Goal: Find specific page/section: Find specific page/section

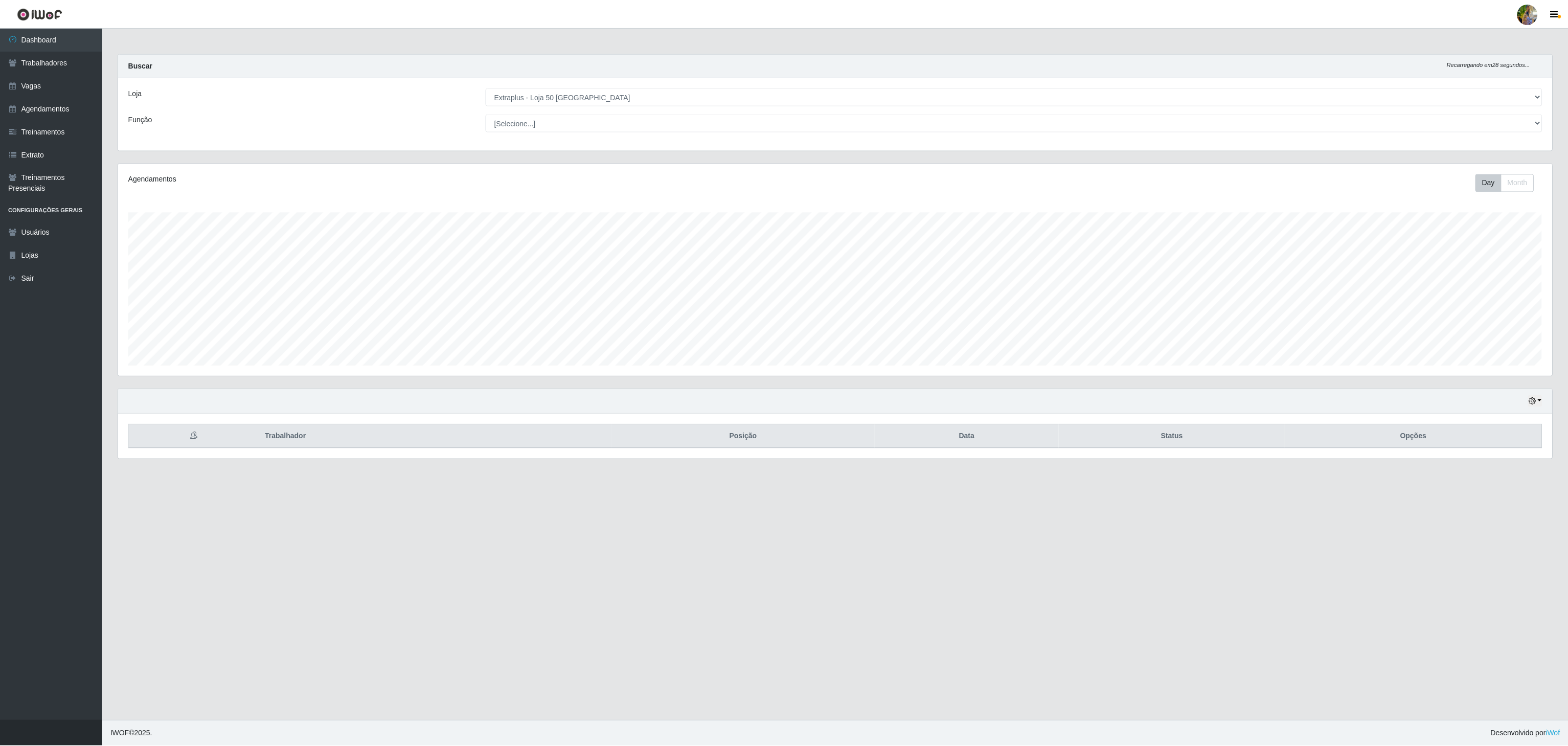
scroll to position [213, 1436]
click at [486, 88] on select "[Selecione...] Atacado Vem - [GEOGRAPHIC_DATA] 30 Laranjeiras Velha Atacado Vem…" at bounding box center [1015, 97] width 1058 height 18
drag, startPoint x: 585, startPoint y: 95, endPoint x: 587, endPoint y: 103, distance: 8.2
click at [587, 95] on select "[Selecione...] Atacado Vem - [GEOGRAPHIC_DATA] 30 Laranjeiras Velha Atacado Vem…" at bounding box center [1015, 97] width 1058 height 18
click at [486, 88] on select "[Selecione...] Atacado Vem - [GEOGRAPHIC_DATA] 30 Laranjeiras Velha Atacado Vem…" at bounding box center [1015, 97] width 1058 height 18
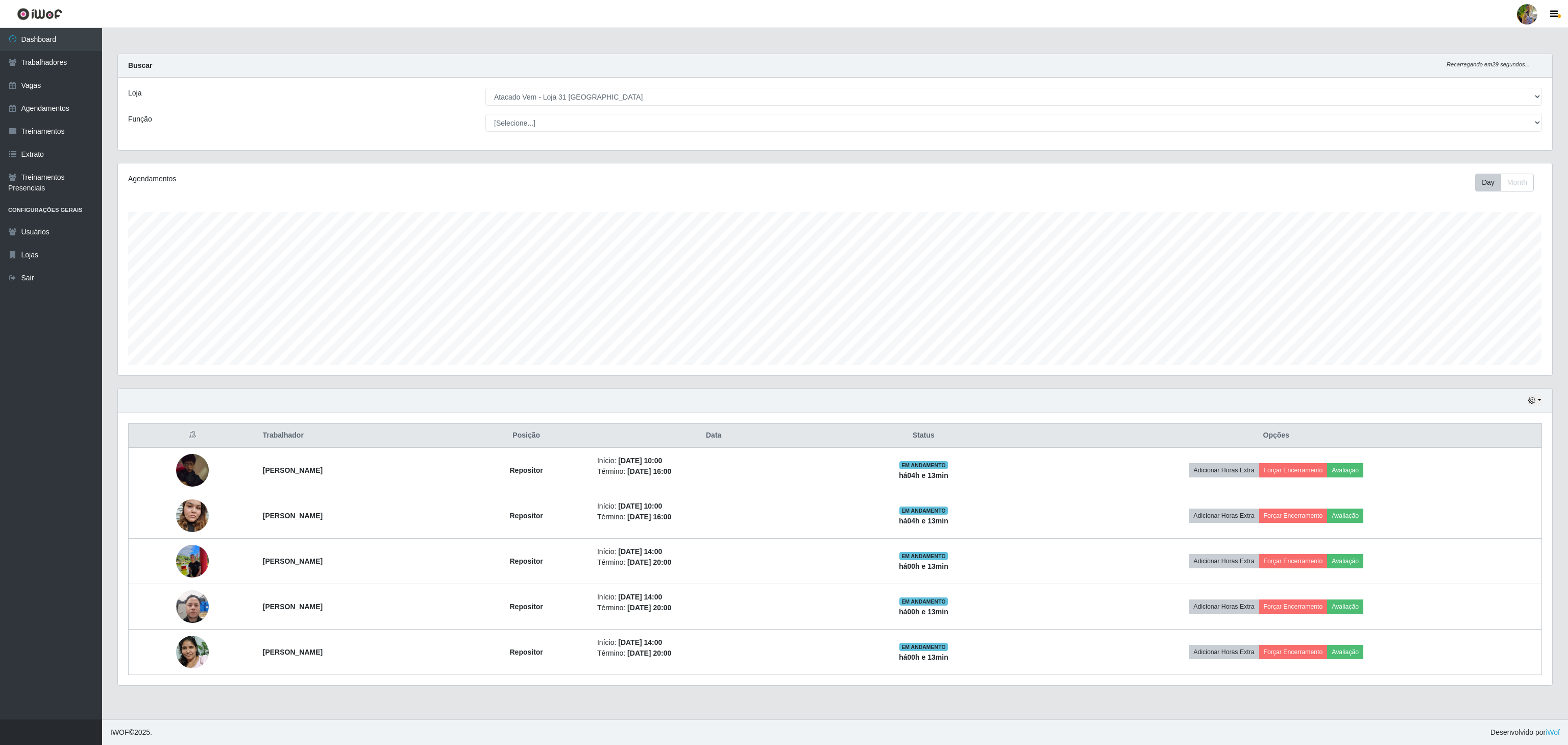
click at [607, 94] on select "[Selecione...] Atacado Vem - [GEOGRAPHIC_DATA] 30 Laranjeiras Velha Atacado Vem…" at bounding box center [1013, 96] width 1057 height 18
click at [485, 88] on select "[Selecione...] Atacado Vem - [GEOGRAPHIC_DATA] 30 Laranjeiras Velha Atacado Vem…" at bounding box center [1013, 96] width 1057 height 18
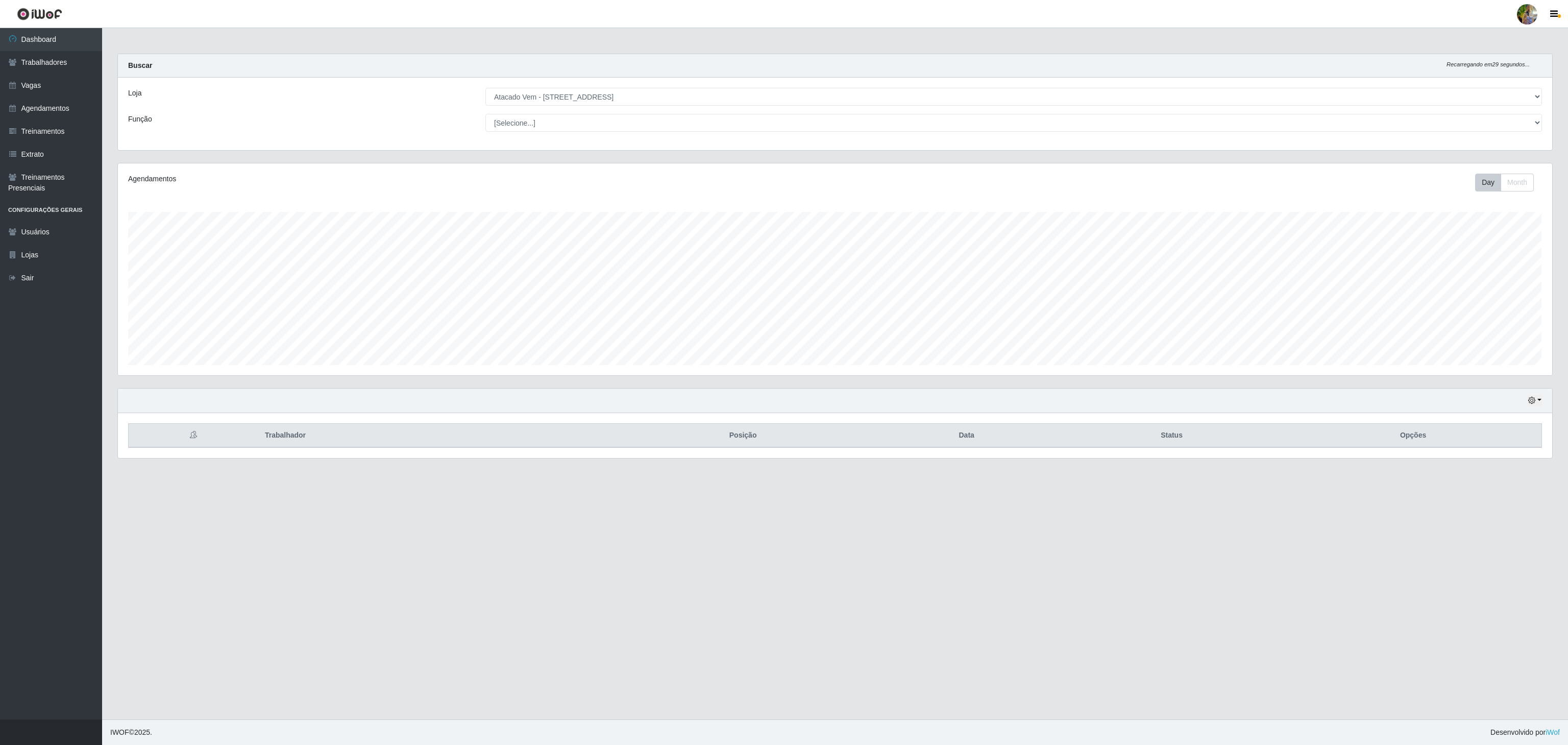
click at [777, 91] on select "[Selecione...] Atacado Vem - [GEOGRAPHIC_DATA] 30 Laranjeiras Velha Atacado Vem…" at bounding box center [1013, 96] width 1057 height 18
click at [485, 88] on select "[Selecione...] Atacado Vem - [GEOGRAPHIC_DATA] 30 Laranjeiras Velha Atacado Vem…" at bounding box center [1013, 96] width 1057 height 18
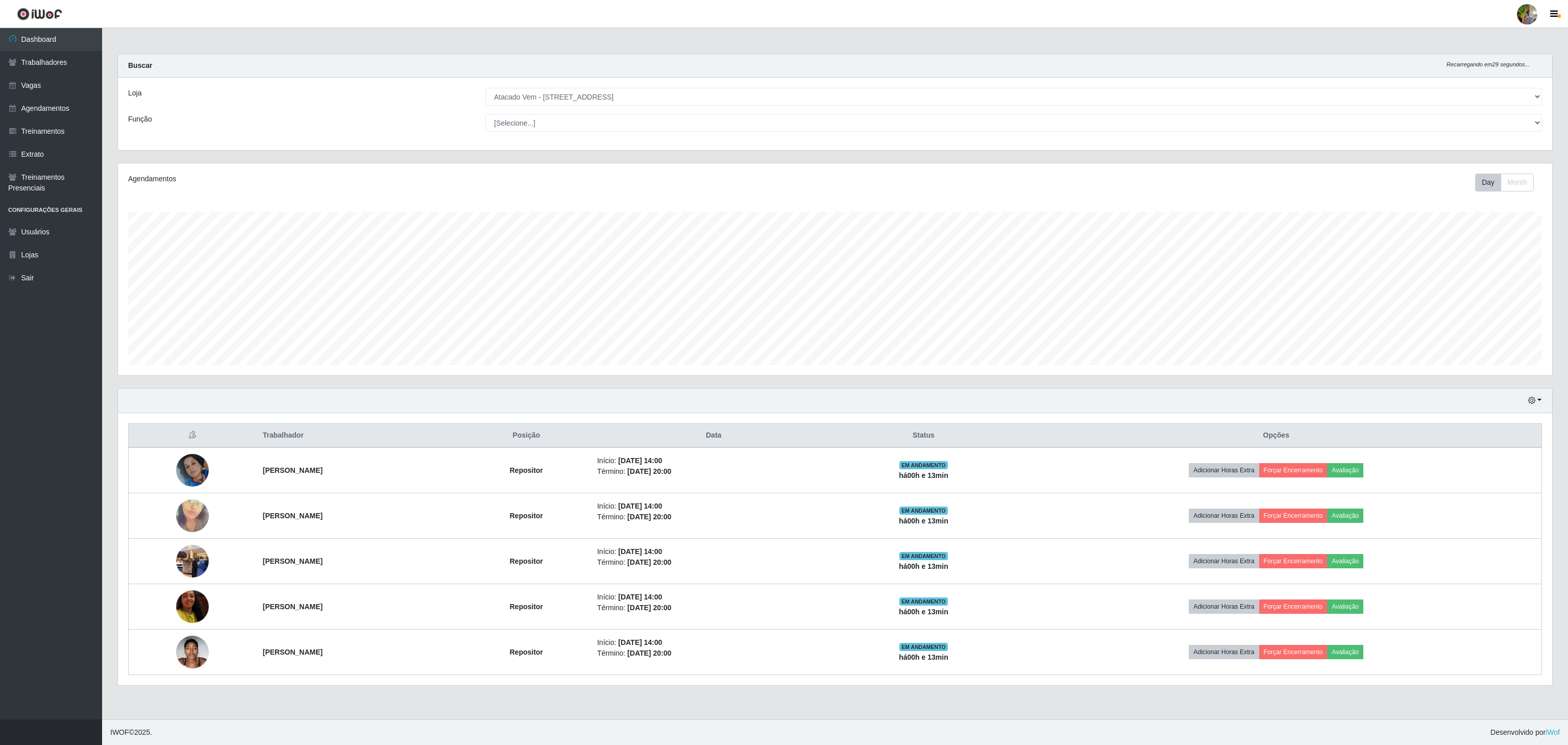
click at [659, 99] on select "[Selecione...] Atacado Vem - [GEOGRAPHIC_DATA] 30 Laranjeiras Velha Atacado Vem…" at bounding box center [1013, 96] width 1057 height 18
click at [485, 88] on select "[Selecione...] Atacado Vem - [GEOGRAPHIC_DATA] 30 Laranjeiras Velha Atacado Vem…" at bounding box center [1013, 96] width 1057 height 18
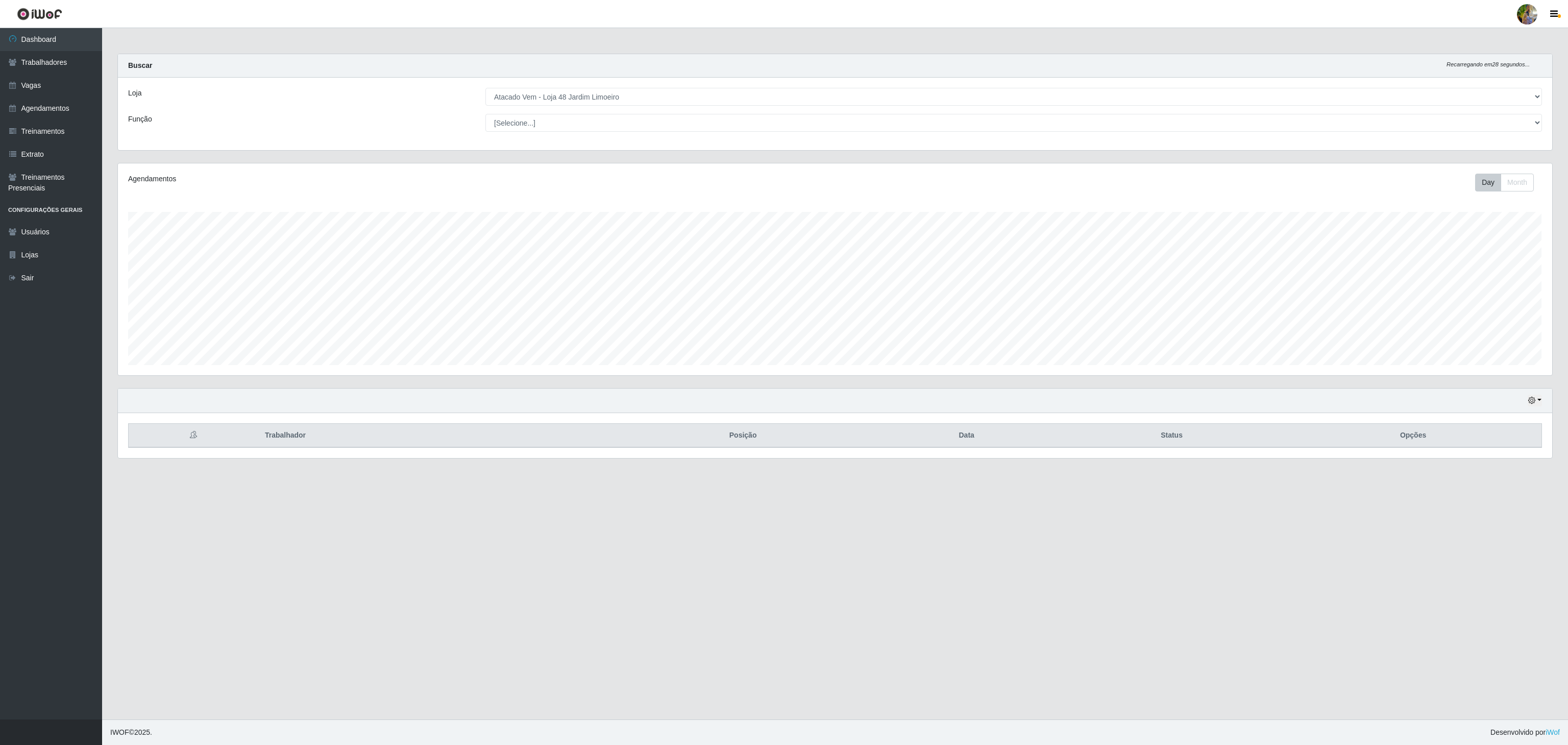
click at [632, 91] on select "[Selecione...] Atacado Vem - [GEOGRAPHIC_DATA] 30 Laranjeiras Velha Atacado Vem…" at bounding box center [1013, 96] width 1057 height 18
click at [485, 88] on select "[Selecione...] Atacado Vem - [GEOGRAPHIC_DATA] 30 Laranjeiras Velha Atacado Vem…" at bounding box center [1013, 96] width 1057 height 18
click at [590, 95] on select "[Selecione...] Atacado Vem - [GEOGRAPHIC_DATA] 30 Laranjeiras Velha Atacado Vem…" at bounding box center [1013, 96] width 1057 height 18
click at [485, 88] on select "[Selecione...] Atacado Vem - [GEOGRAPHIC_DATA] 30 Laranjeiras Velha Atacado Vem…" at bounding box center [1013, 96] width 1057 height 18
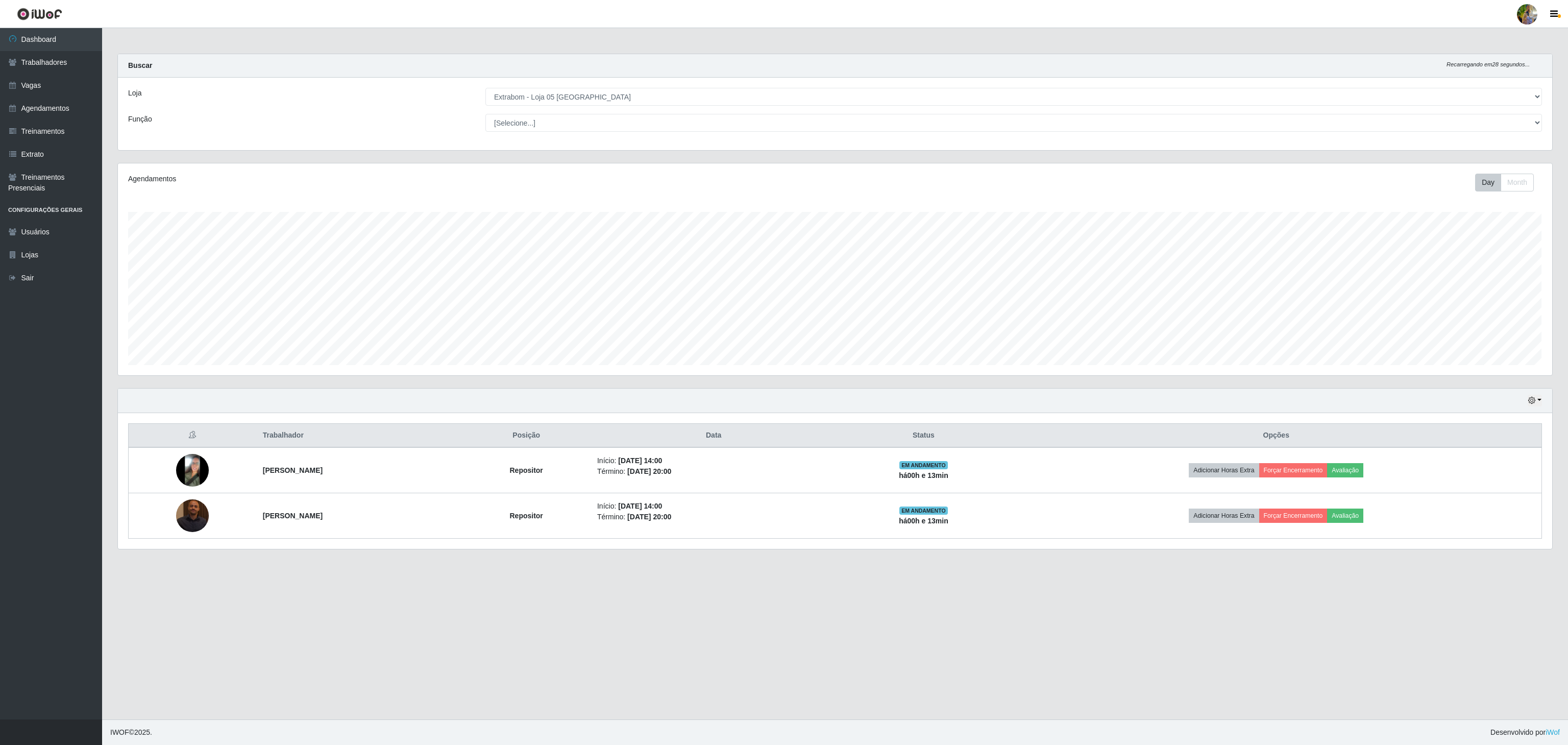
click at [614, 93] on select "[Selecione...] Atacado Vem - [GEOGRAPHIC_DATA] 30 Laranjeiras Velha Atacado Vem…" at bounding box center [1013, 96] width 1057 height 18
click at [485, 88] on select "[Selecione...] Atacado Vem - [GEOGRAPHIC_DATA] 30 Laranjeiras Velha Atacado Vem…" at bounding box center [1013, 96] width 1057 height 18
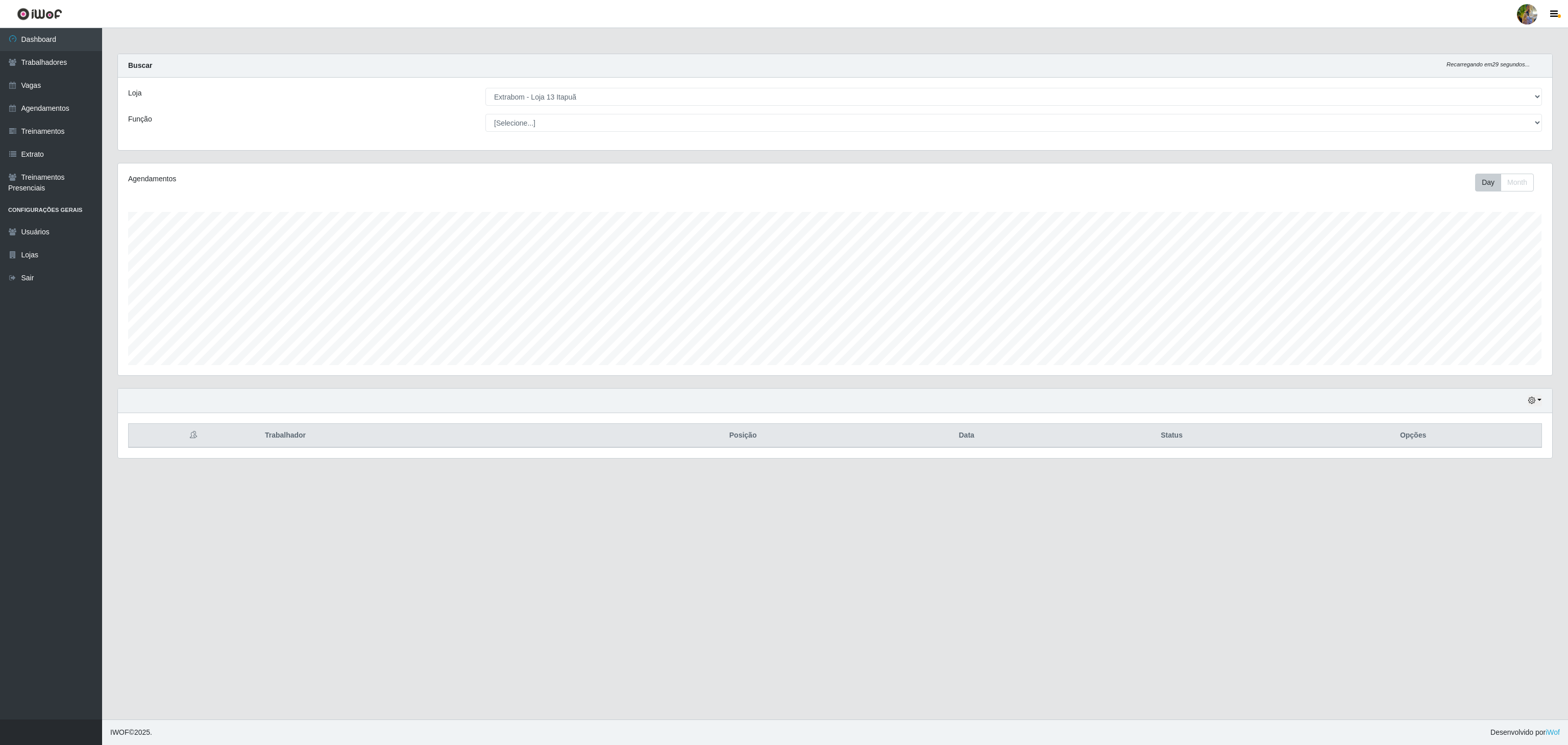
click at [654, 103] on select "[Selecione...] Atacado Vem - [GEOGRAPHIC_DATA] 30 Laranjeiras Velha Atacado Vem…" at bounding box center [1013, 96] width 1057 height 18
click at [485, 88] on select "[Selecione...] Atacado Vem - [GEOGRAPHIC_DATA] 30 Laranjeiras Velha Atacado Vem…" at bounding box center [1013, 96] width 1057 height 18
click at [633, 94] on select "[Selecione...] Atacado Vem - [GEOGRAPHIC_DATA] 30 Laranjeiras Velha Atacado Vem…" at bounding box center [1013, 96] width 1057 height 18
click at [485, 88] on select "[Selecione...] Atacado Vem - [GEOGRAPHIC_DATA] 30 Laranjeiras Velha Atacado Vem…" at bounding box center [1013, 96] width 1057 height 18
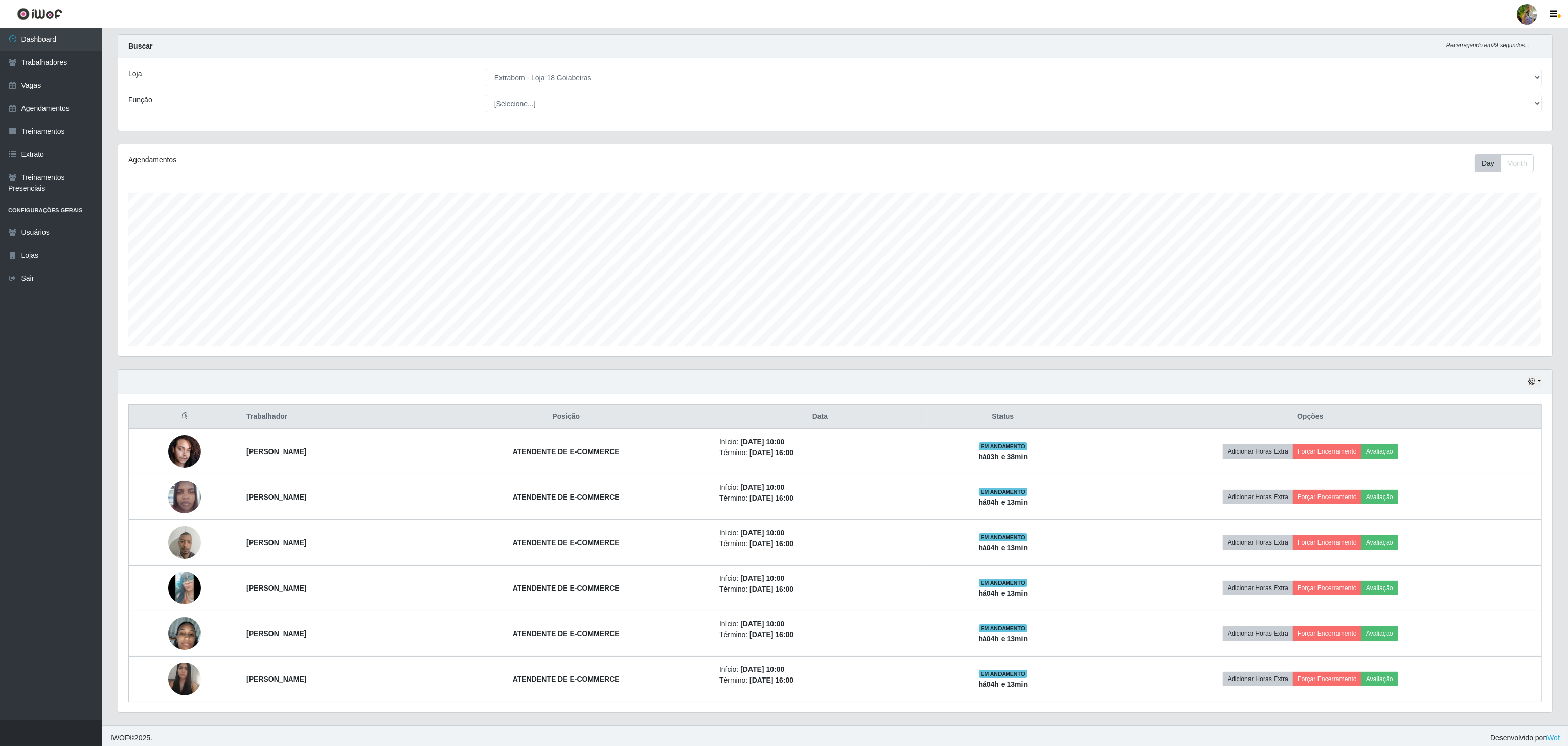
scroll to position [29, 0]
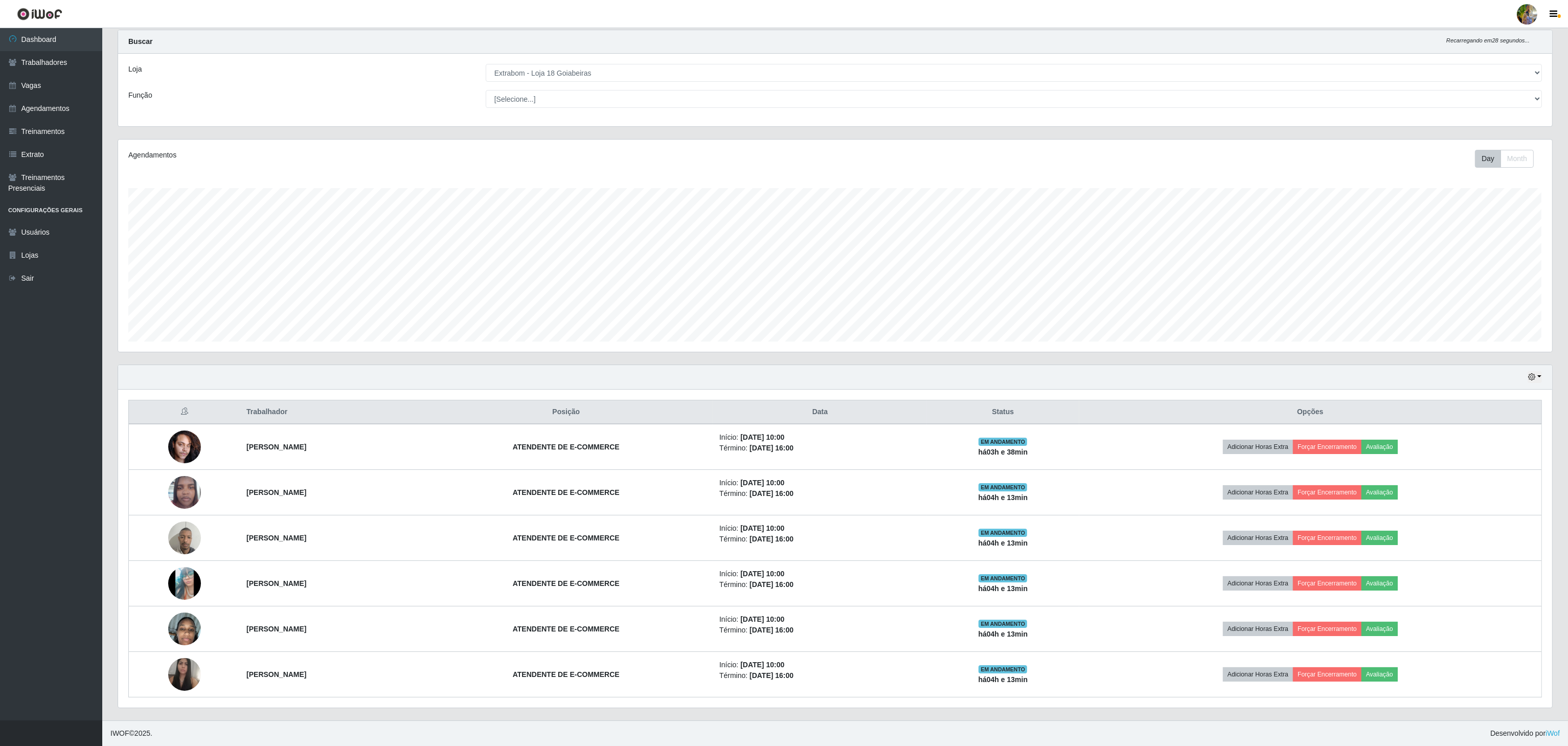
click at [625, 71] on select "[Selecione...] Atacado Vem - [GEOGRAPHIC_DATA] 30 Laranjeiras Velha Atacado Vem…" at bounding box center [1014, 73] width 1056 height 18
click at [486, 64] on select "[Selecione...] Atacado Vem - [GEOGRAPHIC_DATA] 30 Laranjeiras Velha Atacado Vem…" at bounding box center [1014, 73] width 1056 height 18
drag, startPoint x: 589, startPoint y: 67, endPoint x: 589, endPoint y: 74, distance: 7.0
click at [589, 67] on select "[Selecione...] Atacado Vem - [GEOGRAPHIC_DATA] 30 Laranjeiras Velha Atacado Vem…" at bounding box center [1014, 73] width 1056 height 18
click at [486, 82] on select "[Selecione...] Atacado Vem - [GEOGRAPHIC_DATA] 30 Laranjeiras Velha Atacado Vem…" at bounding box center [1014, 73] width 1056 height 18
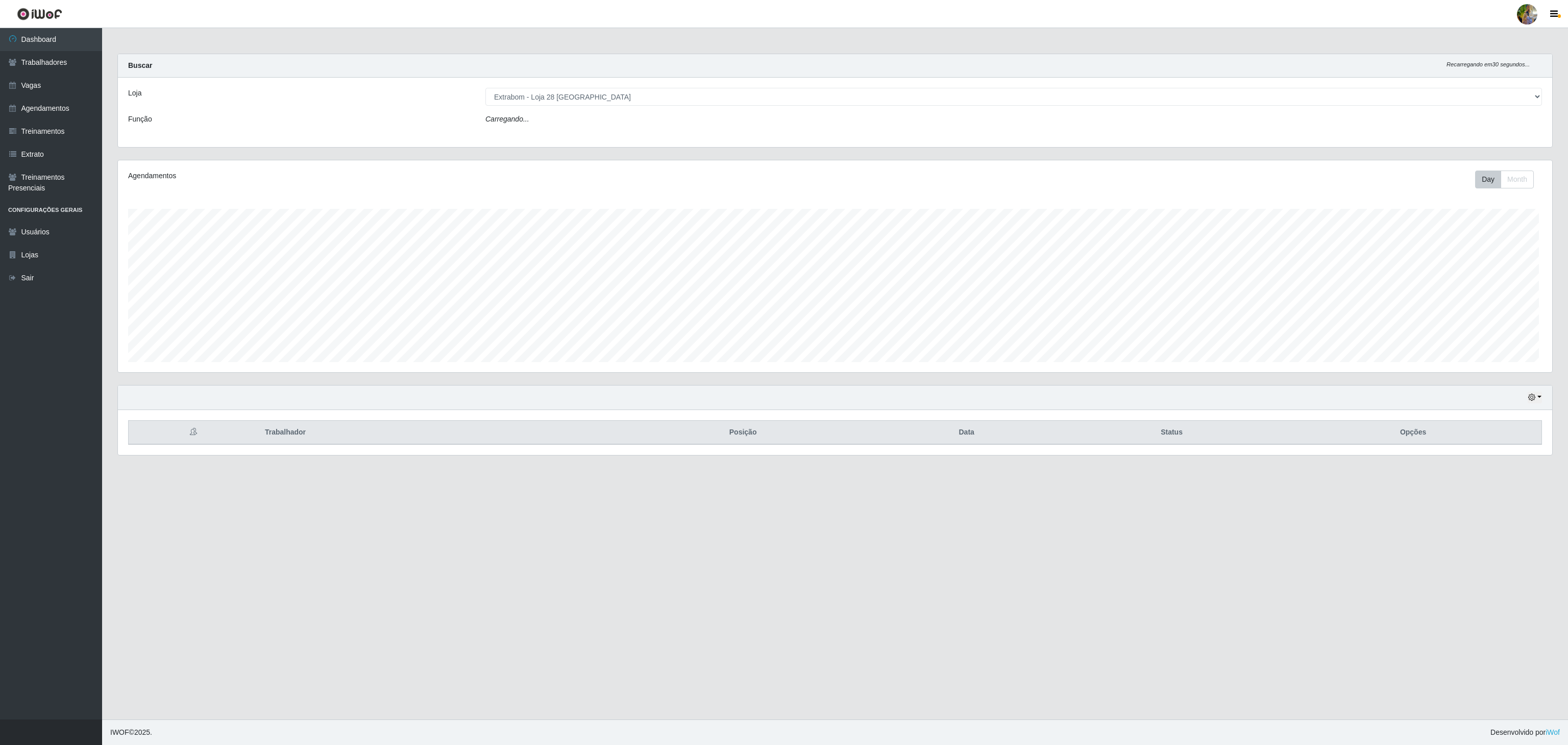
scroll to position [213, 1433]
drag, startPoint x: 625, startPoint y: 95, endPoint x: 625, endPoint y: 100, distance: 5.0
click at [625, 95] on select "[Selecione...] Atacado Vem - [GEOGRAPHIC_DATA] 30 Laranjeiras Velha Atacado Vem…" at bounding box center [1013, 96] width 1057 height 18
click at [485, 88] on select "[Selecione...] Atacado Vem - [GEOGRAPHIC_DATA] 30 Laranjeiras Velha Atacado Vem…" at bounding box center [1013, 96] width 1057 height 18
click at [667, 102] on select "[Selecione...] Atacado Vem - [GEOGRAPHIC_DATA] 30 Laranjeiras Velha Atacado Vem…" at bounding box center [1013, 96] width 1057 height 18
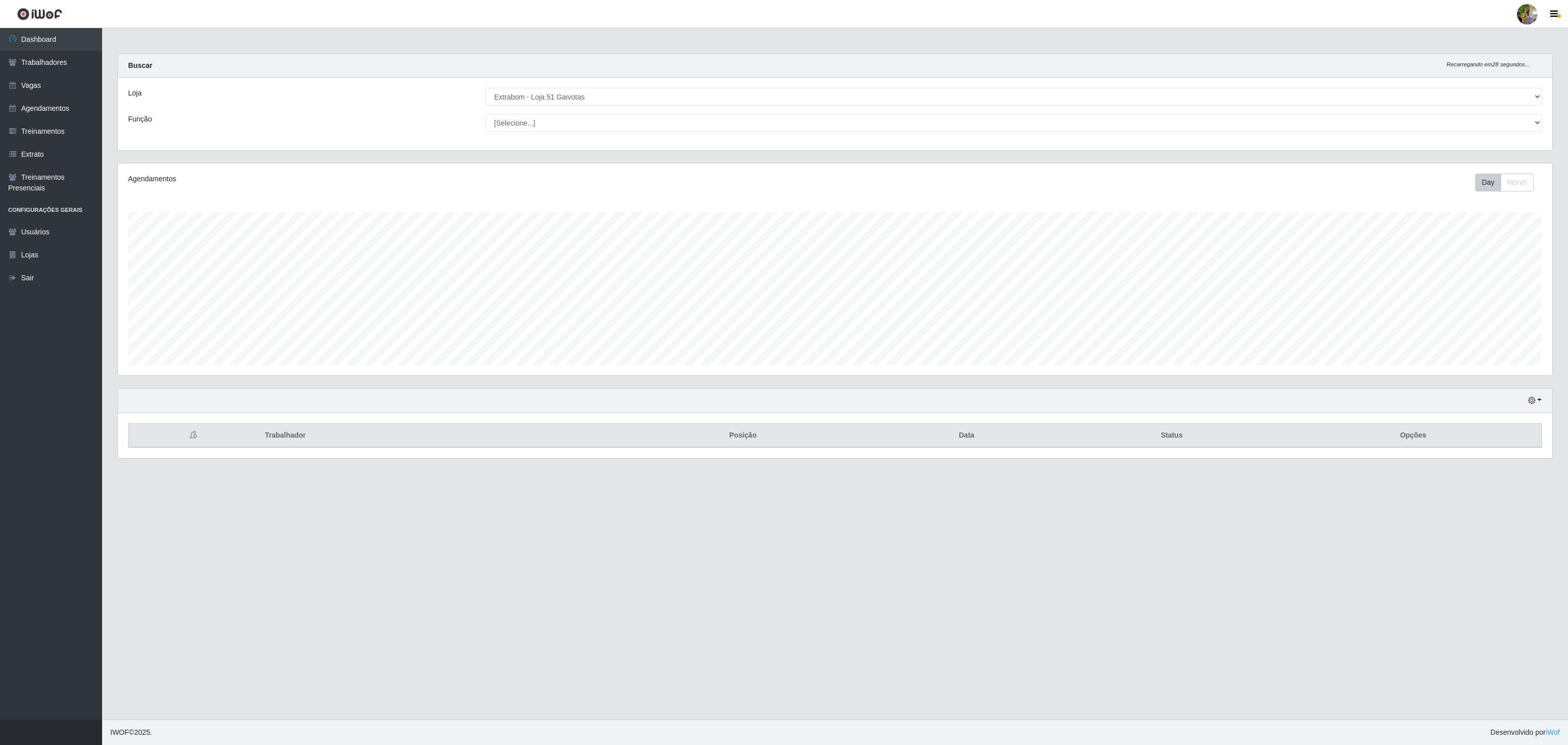
click at [485, 88] on select "[Selecione...] Atacado Vem - [GEOGRAPHIC_DATA] 30 Laranjeiras Velha Atacado Vem…" at bounding box center [1013, 96] width 1057 height 18
click at [642, 95] on select "[Selecione...] Atacado Vem - [GEOGRAPHIC_DATA] 30 Laranjeiras Velha Atacado Vem…" at bounding box center [1013, 96] width 1057 height 18
click at [485, 88] on select "[Selecione...] Atacado Vem - [GEOGRAPHIC_DATA] 30 Laranjeiras Velha Atacado Vem…" at bounding box center [1013, 96] width 1057 height 18
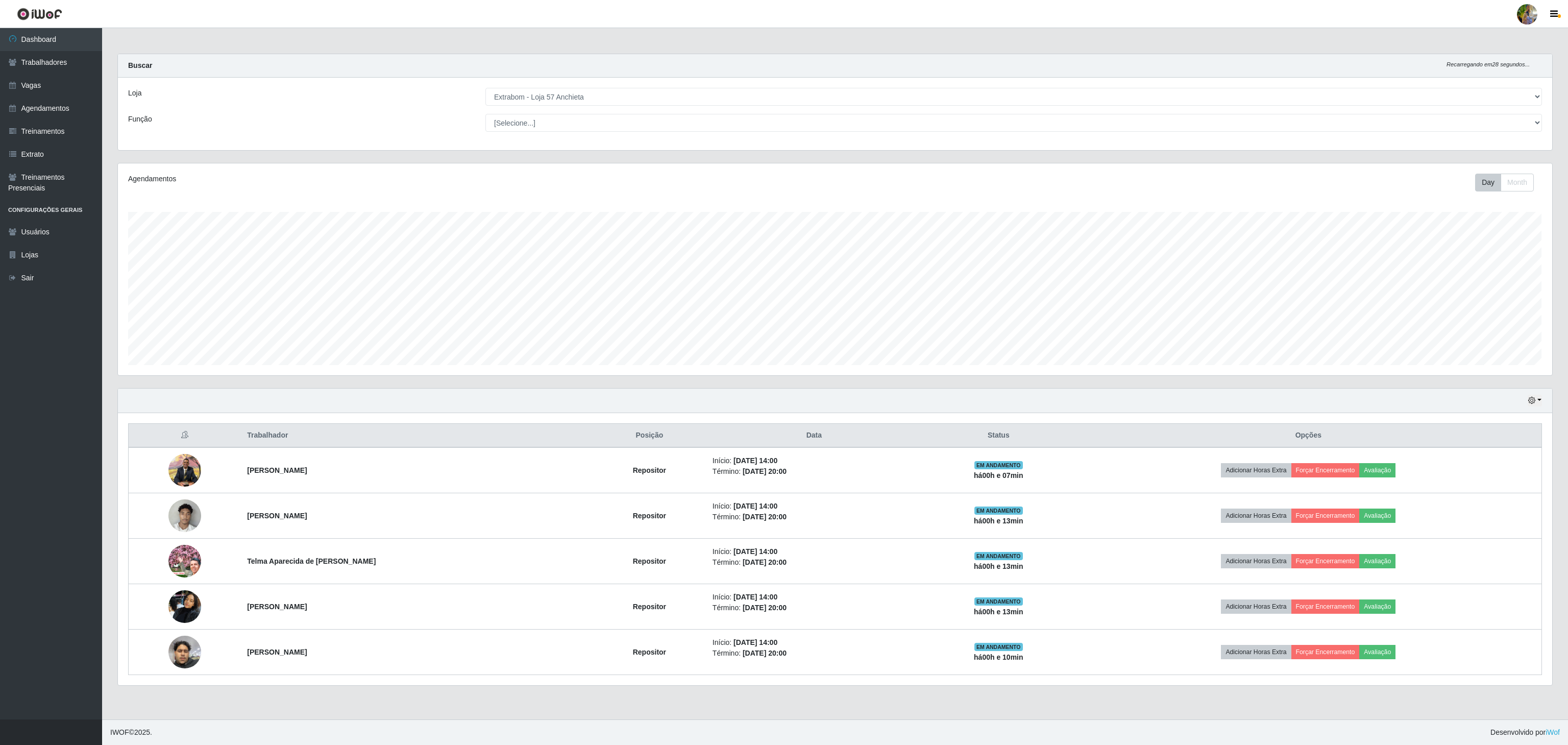
click at [647, 99] on select "[Selecione...] Atacado Vem - [GEOGRAPHIC_DATA] 30 Laranjeiras Velha Atacado Vem…" at bounding box center [1013, 96] width 1057 height 18
click at [485, 88] on select "[Selecione...] Atacado Vem - [GEOGRAPHIC_DATA] 30 Laranjeiras Velha Atacado Vem…" at bounding box center [1013, 96] width 1057 height 18
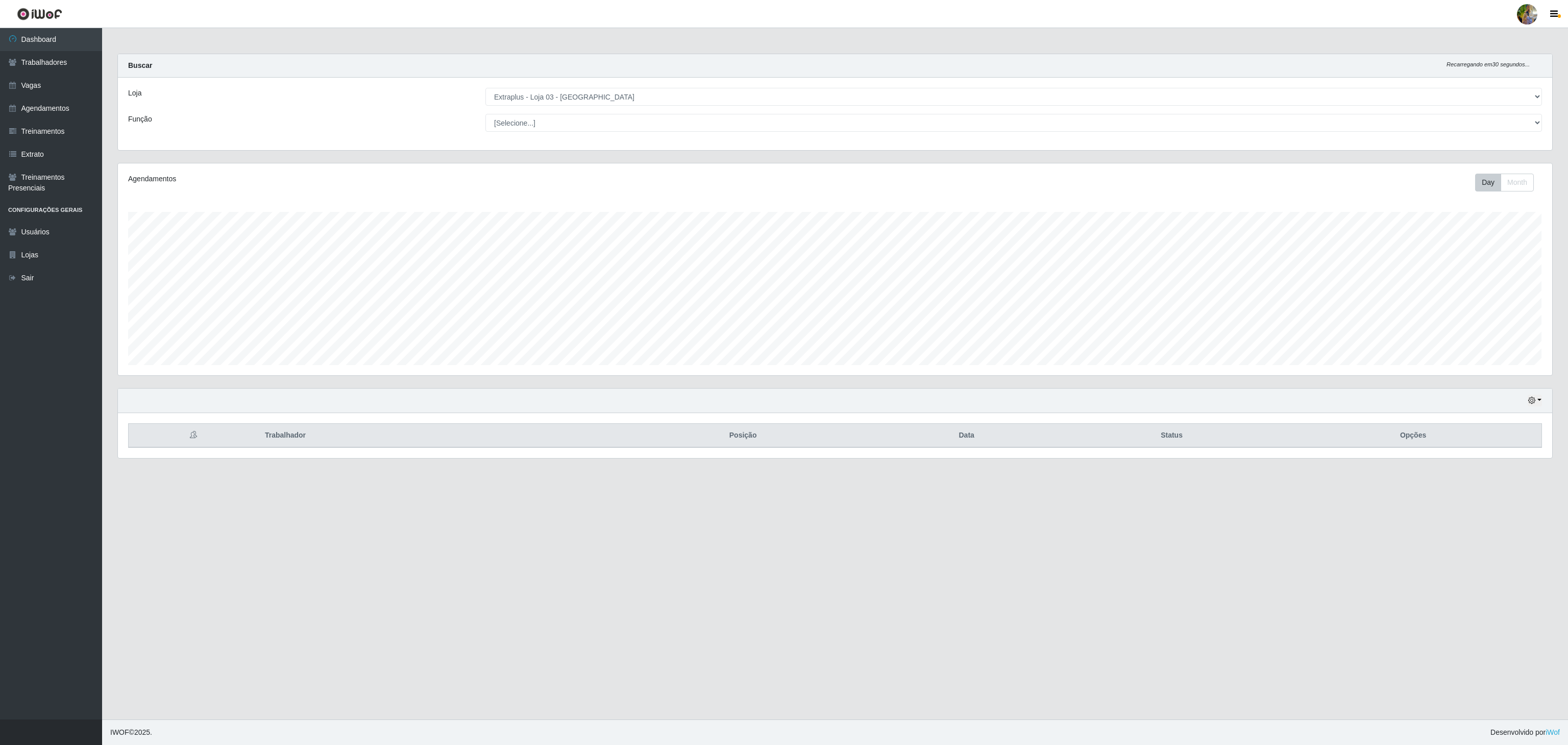
click at [600, 103] on select "[Selecione...] Atacado Vem - [GEOGRAPHIC_DATA] 30 Laranjeiras Velha Atacado Vem…" at bounding box center [1013, 96] width 1057 height 18
select select "451"
click at [485, 88] on select "[Selecione...] Atacado Vem - [GEOGRAPHIC_DATA] 30 Laranjeiras Velha Atacado Vem…" at bounding box center [1013, 96] width 1057 height 18
